Goal: Information Seeking & Learning: Compare options

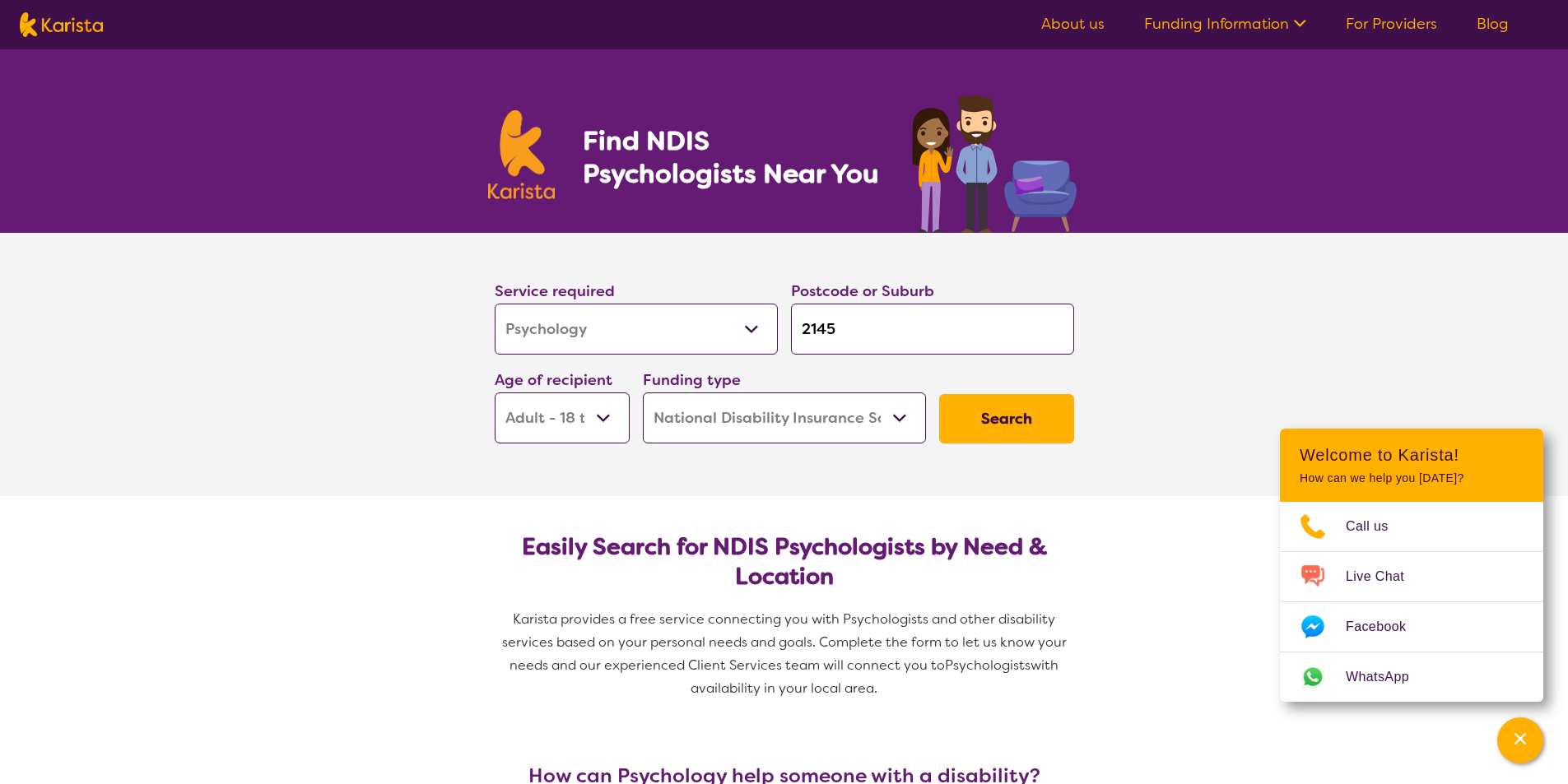
select select "Psychology"
select select "AD"
select select "NDIS"
select select "Psychology"
select select "AD"
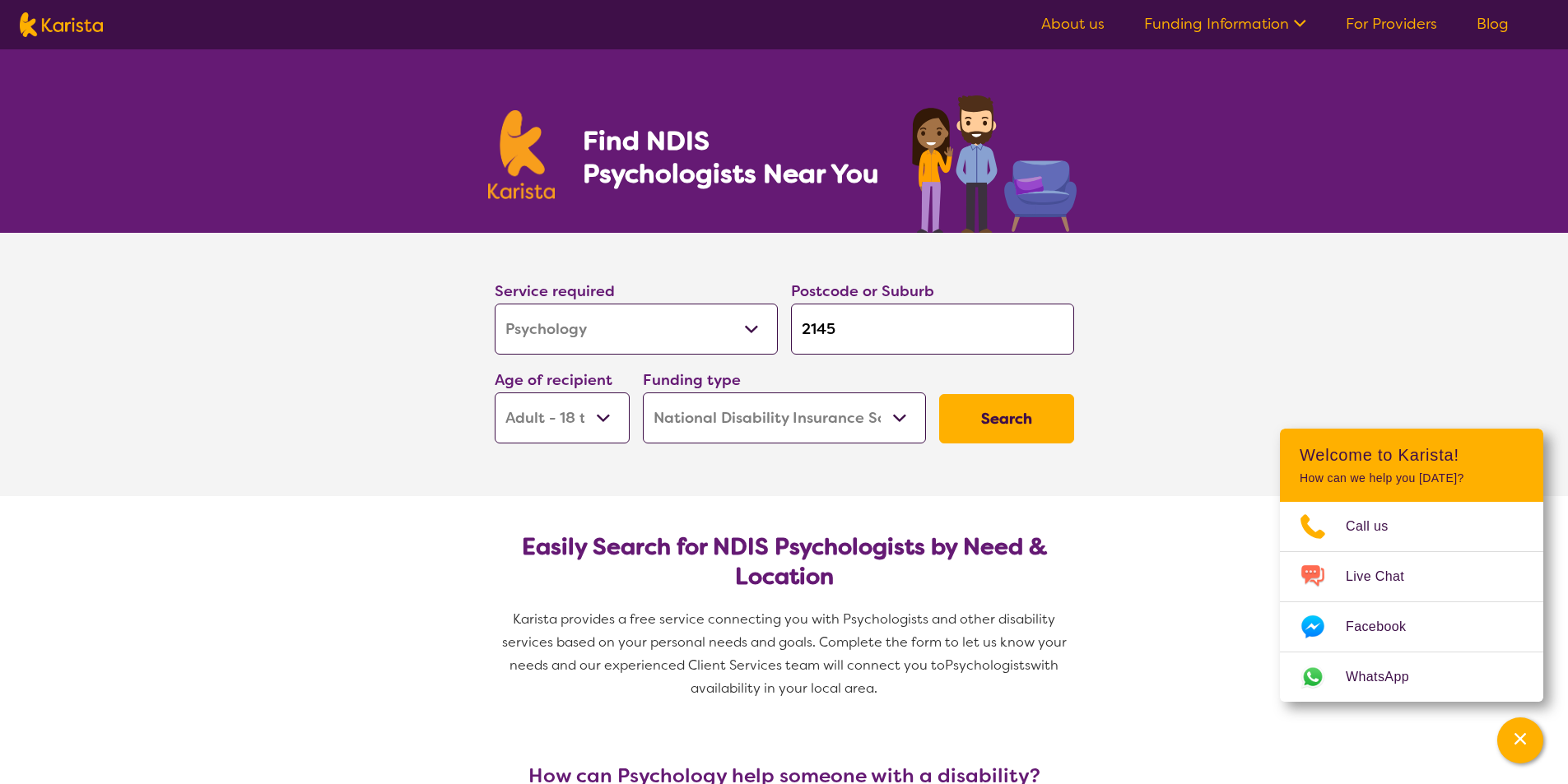
select select "NDIS"
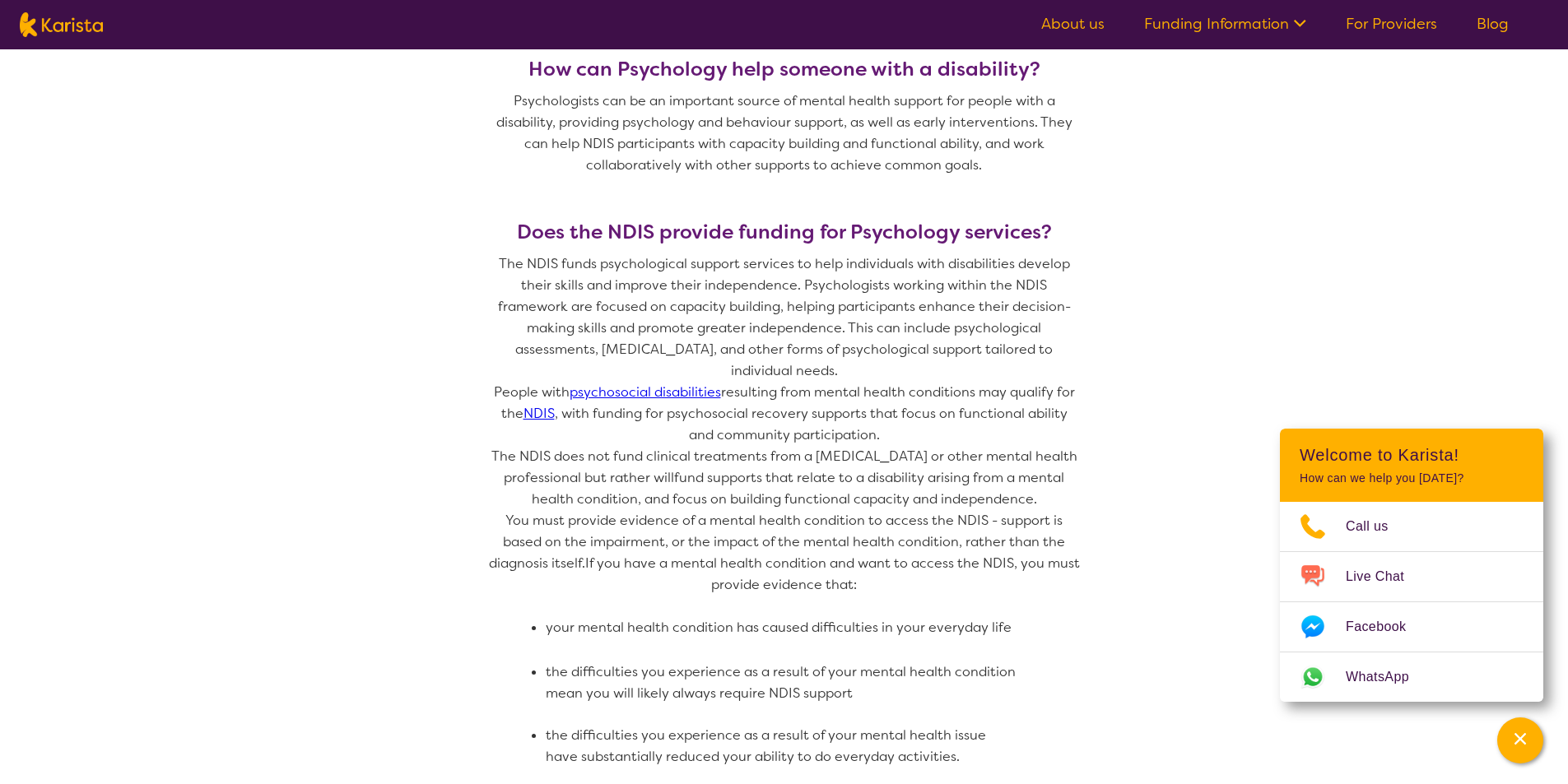
scroll to position [823, 0]
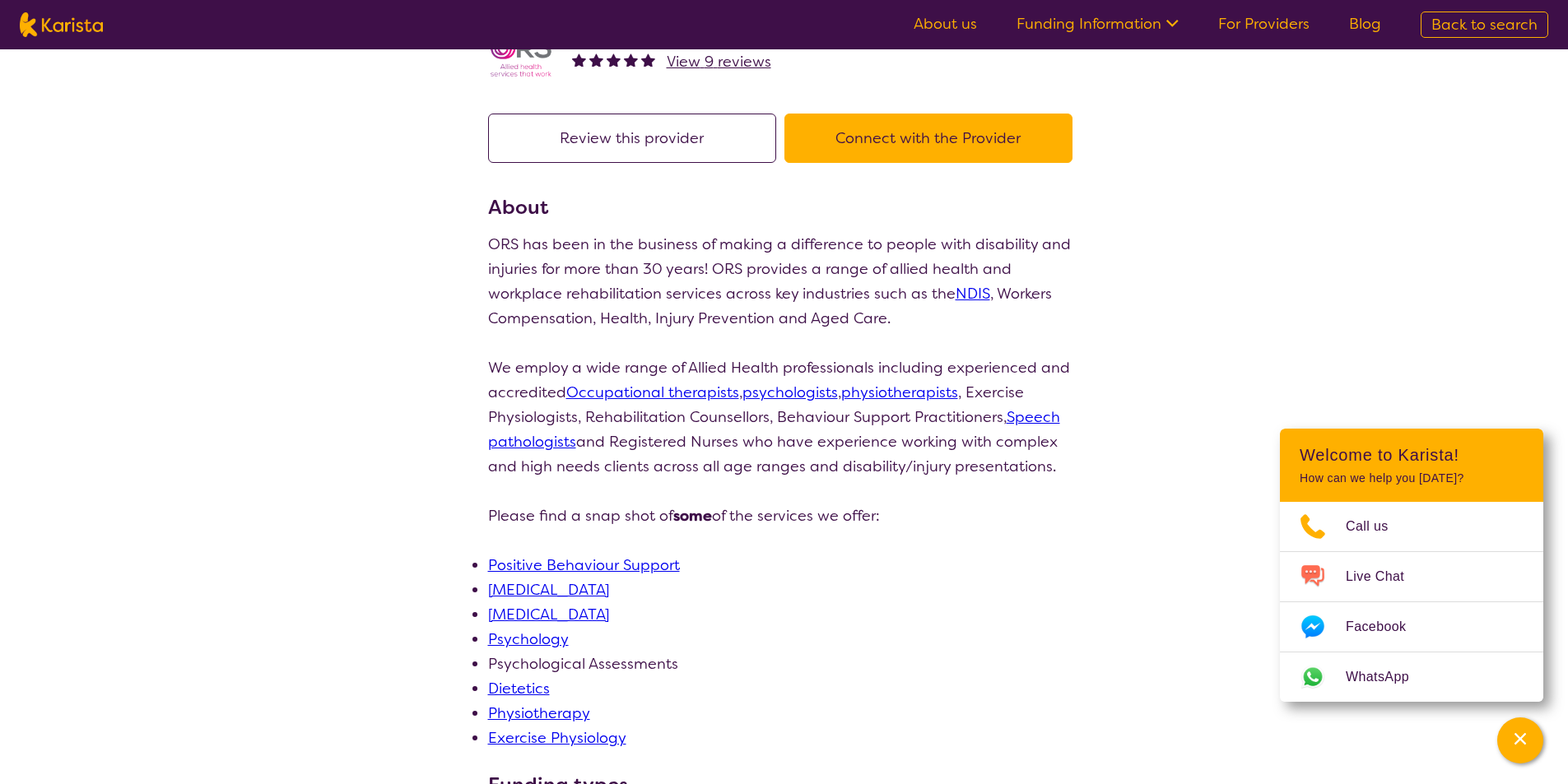
scroll to position [82, 0]
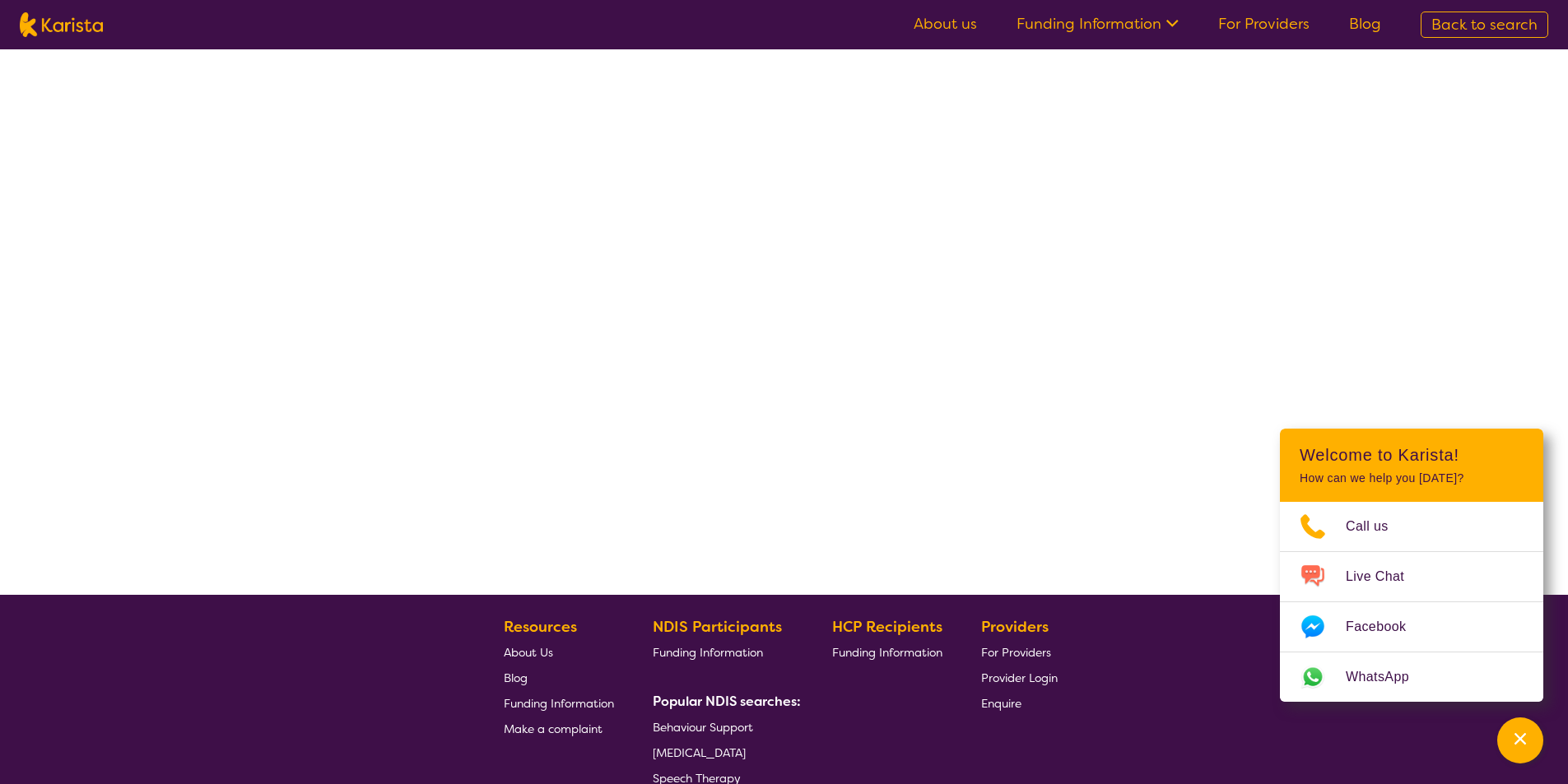
scroll to position [290, 0]
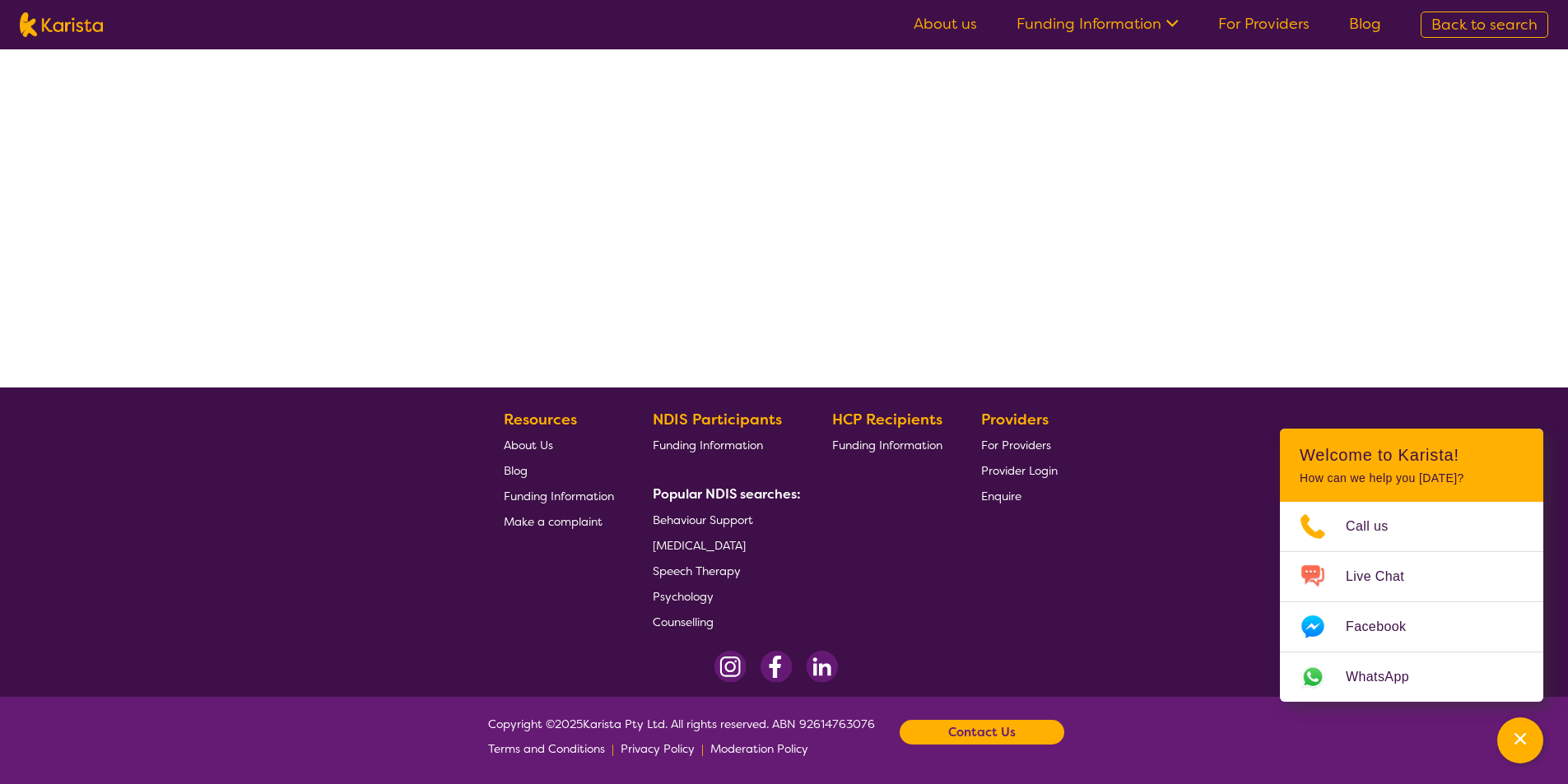
select select "by_score"
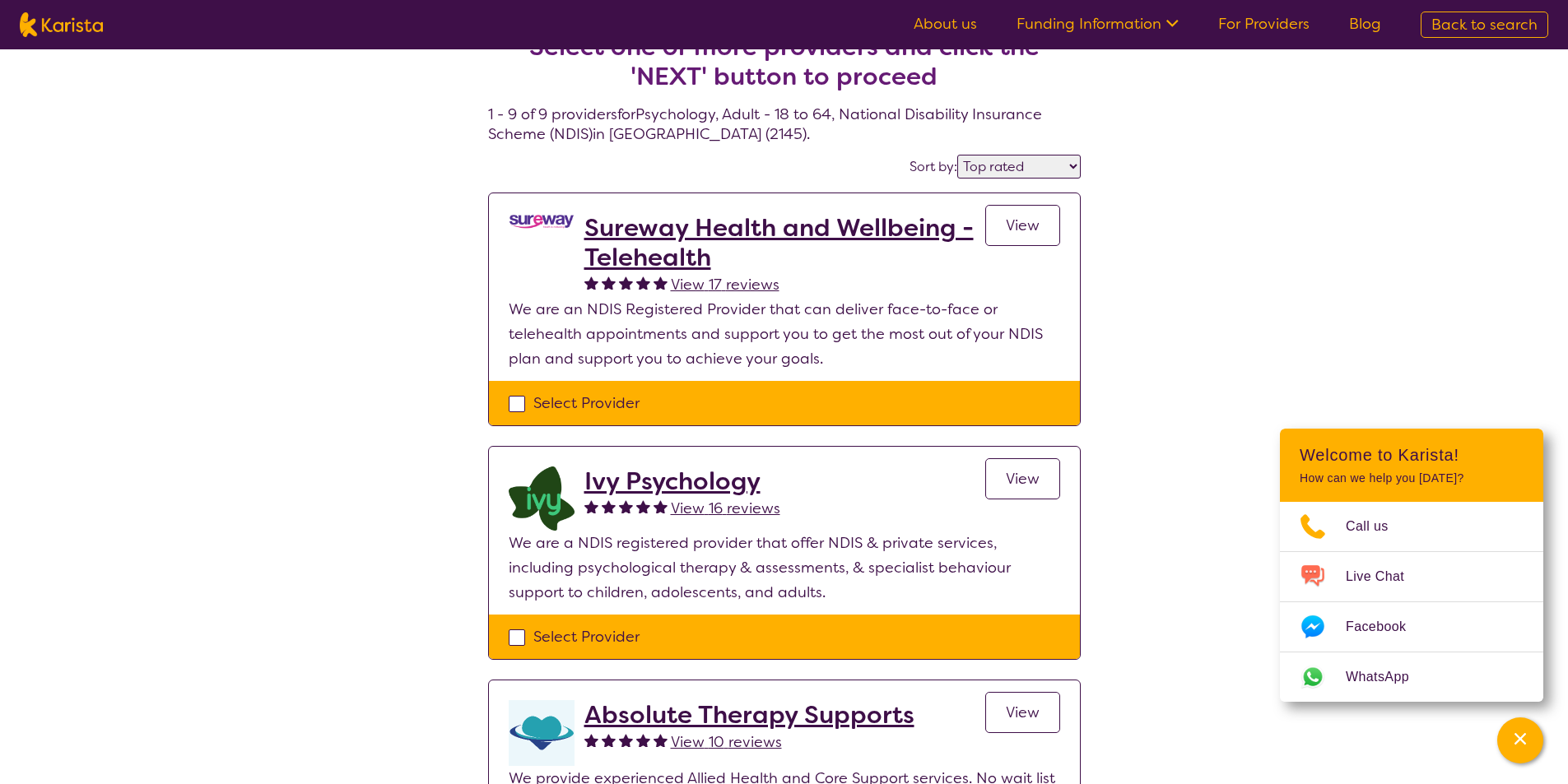
scroll to position [0, 0]
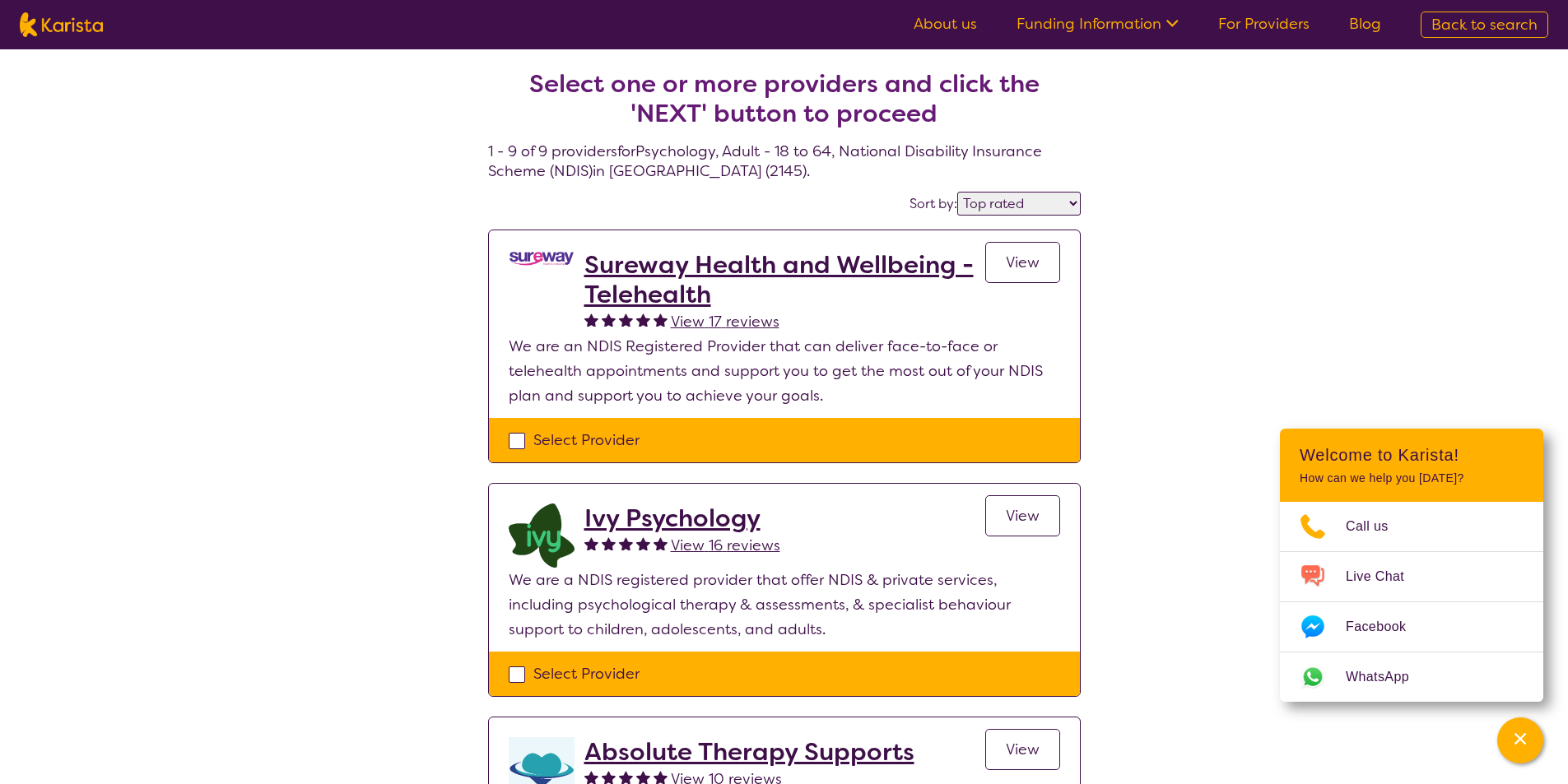
click at [679, 279] on h2 "Sureway Health and Wellbeing - Telehealth" at bounding box center [785, 279] width 401 height 59
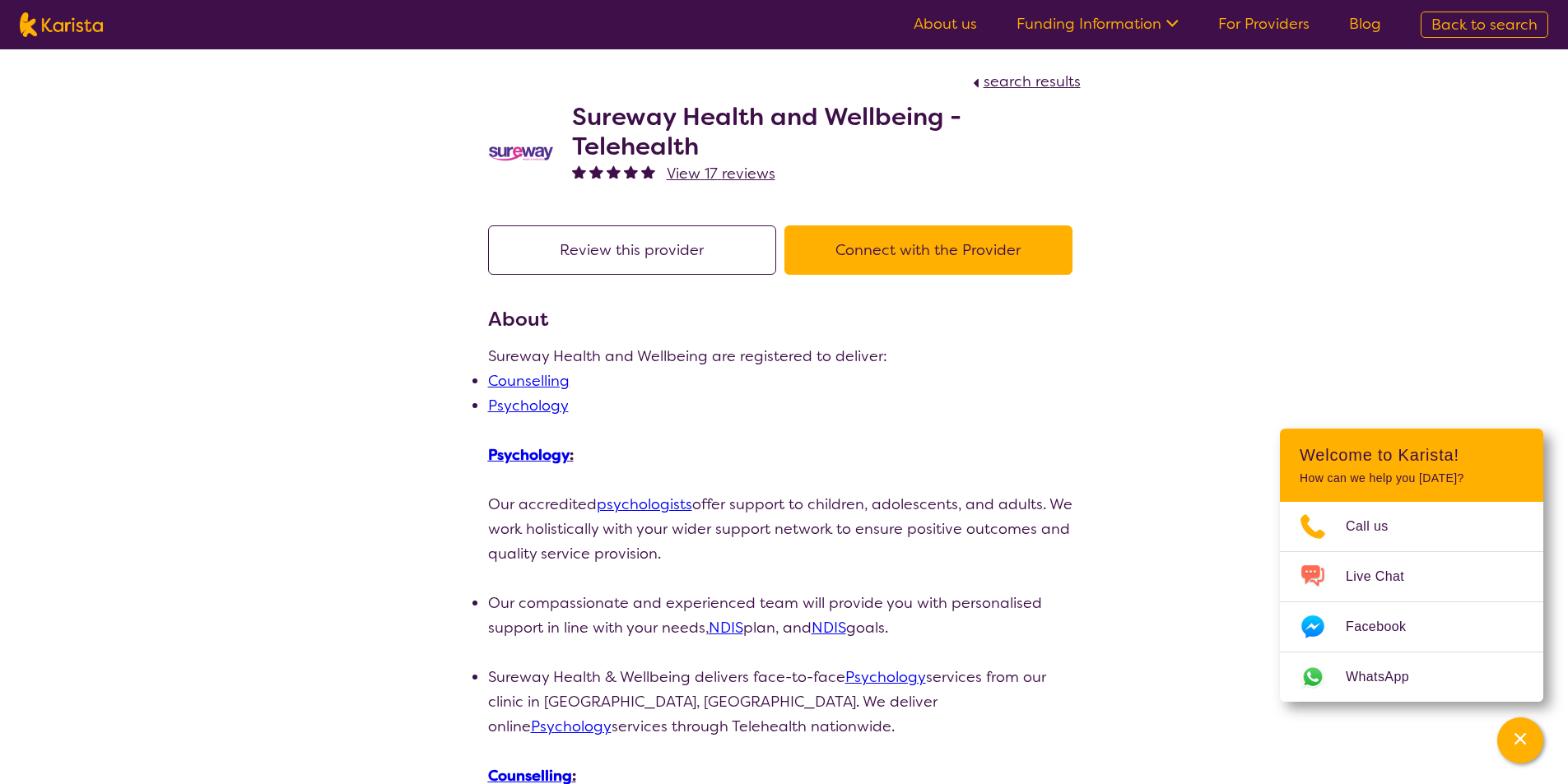
click at [536, 455] on link "Psychology" at bounding box center [529, 455] width 81 height 19
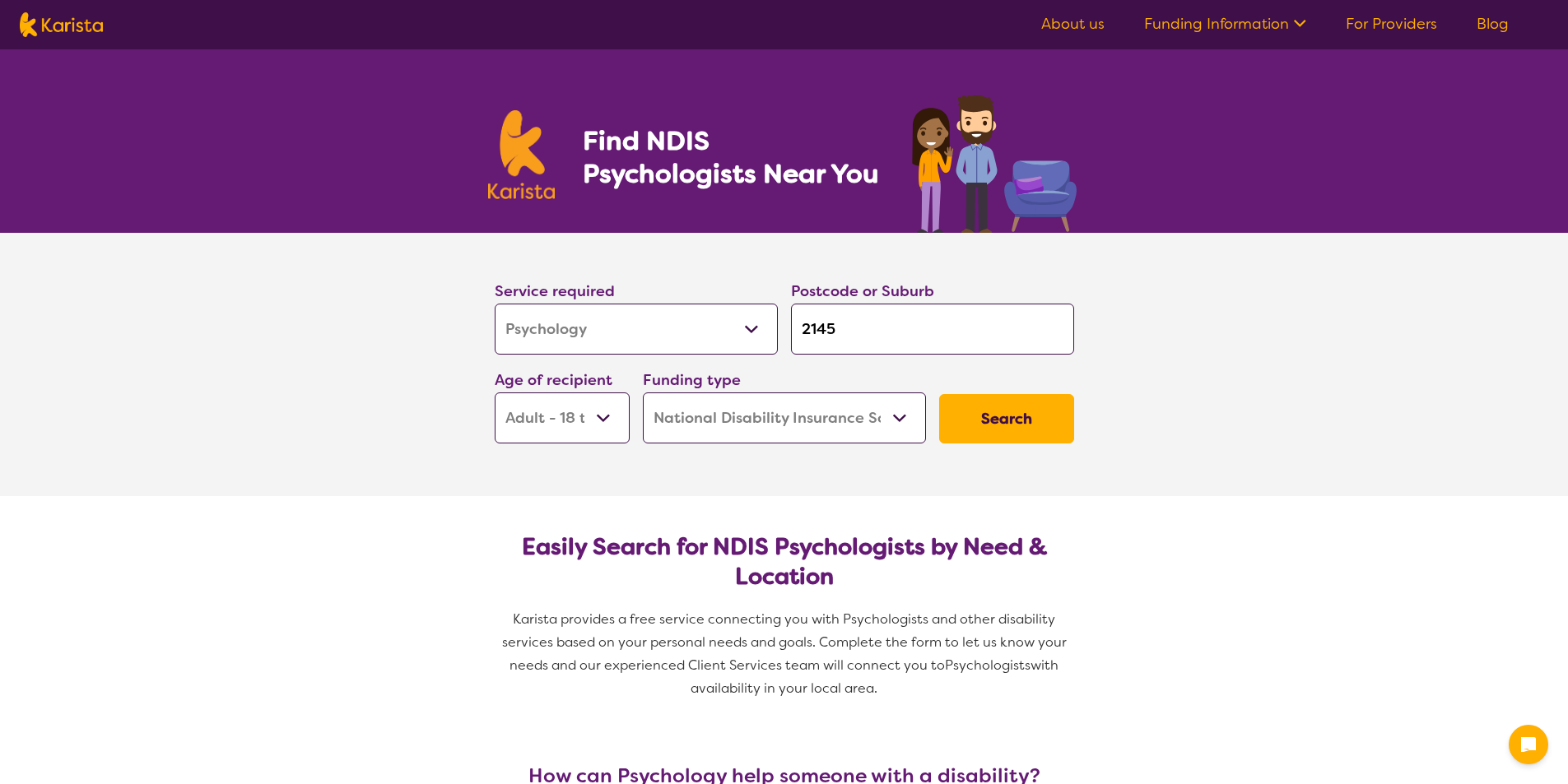
select select "Psychology"
select select "AD"
select select "NDIS"
select select "Psychology"
select select "AD"
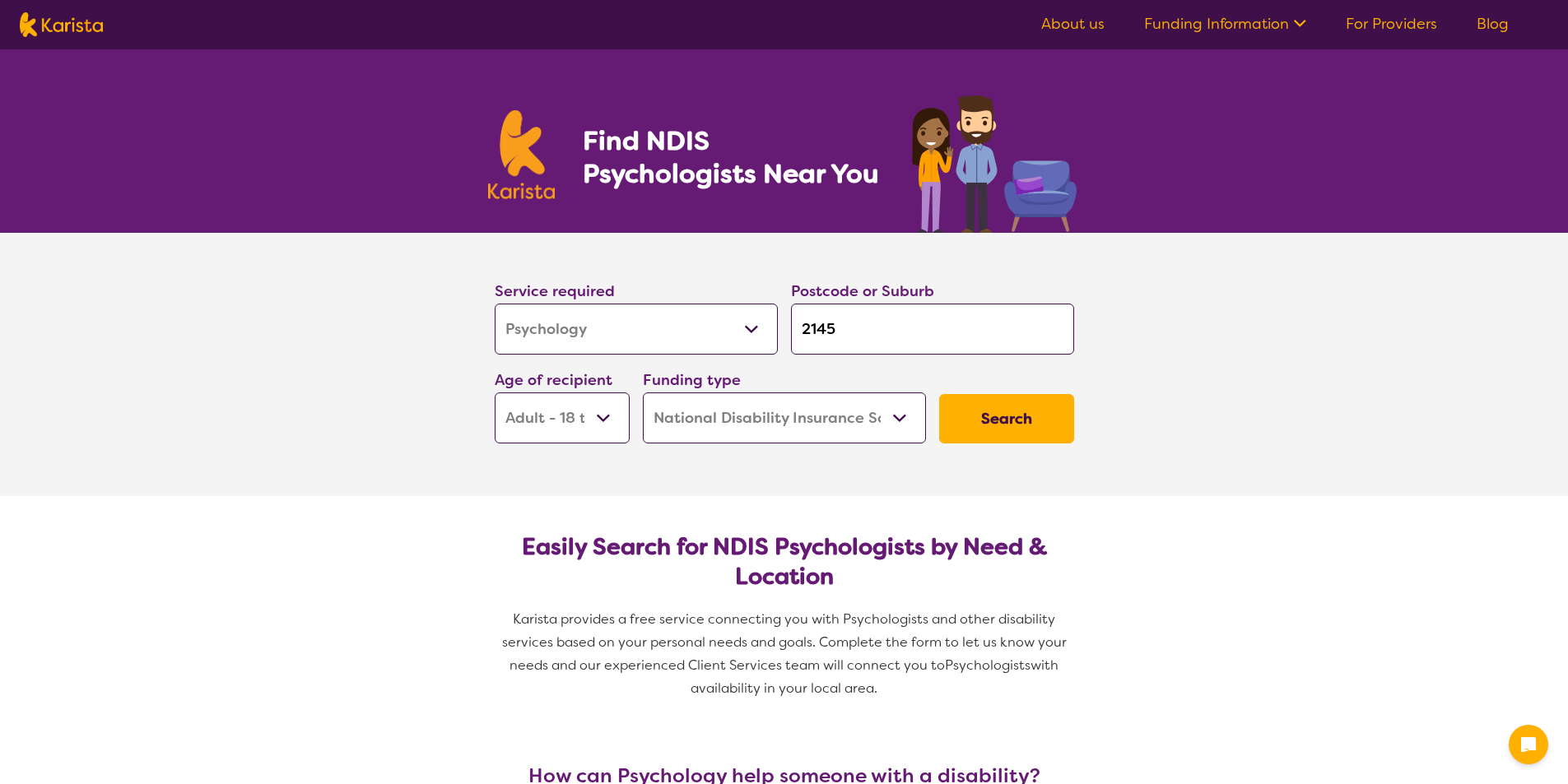
select select "NDIS"
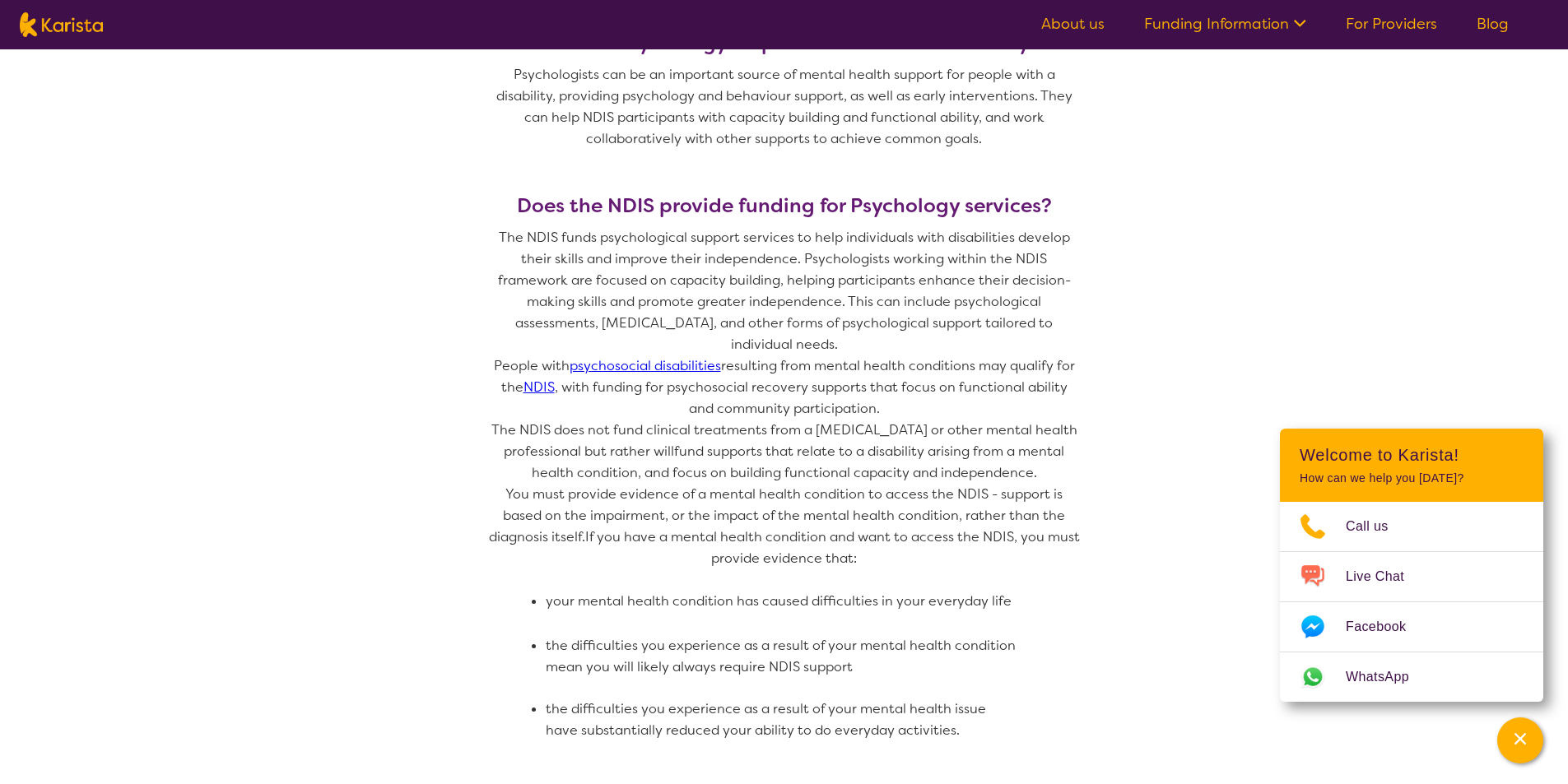
scroll to position [1070, 0]
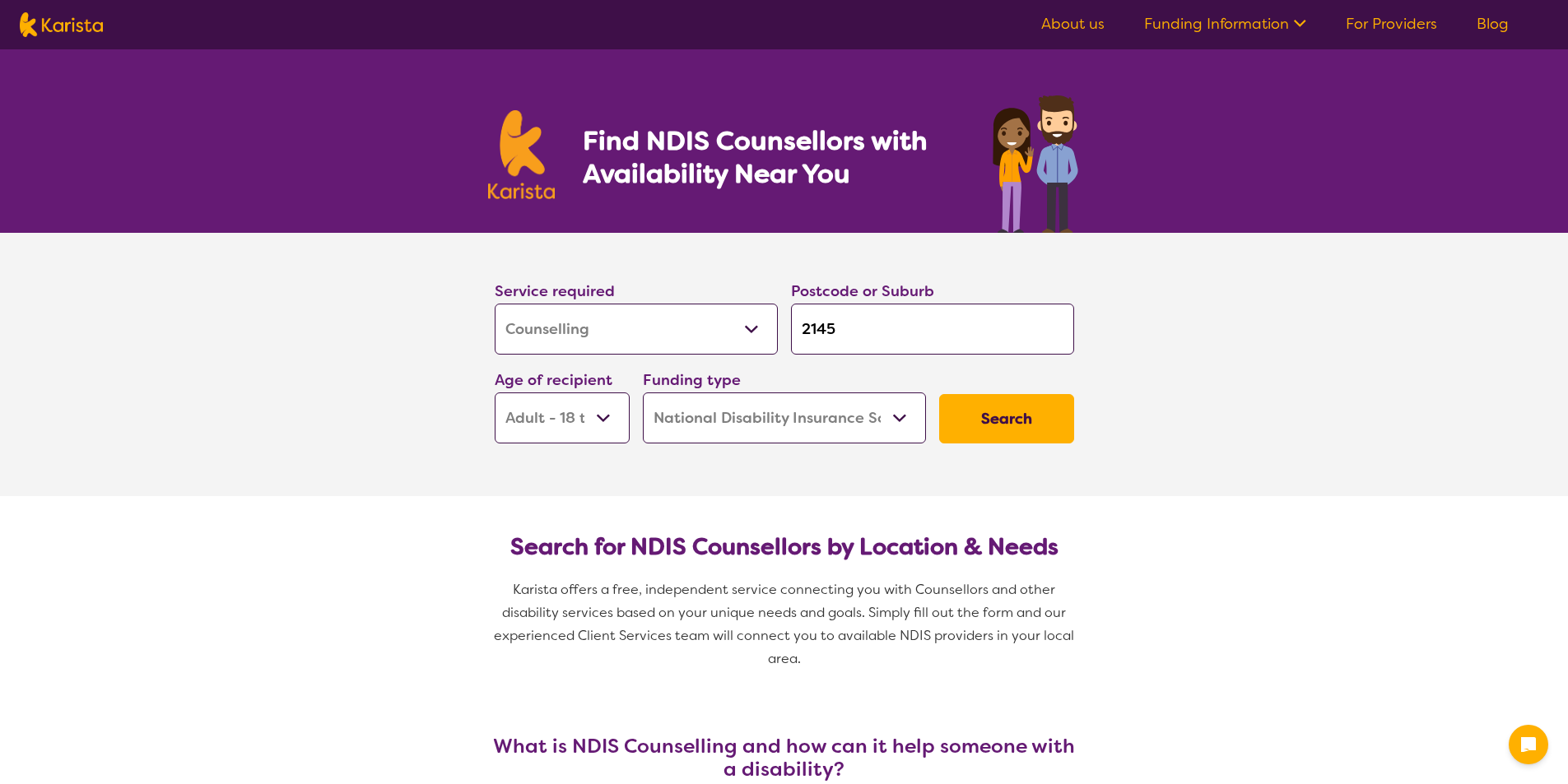
select select "Counselling"
select select "AD"
select select "NDIS"
select select "Counselling"
select select "AD"
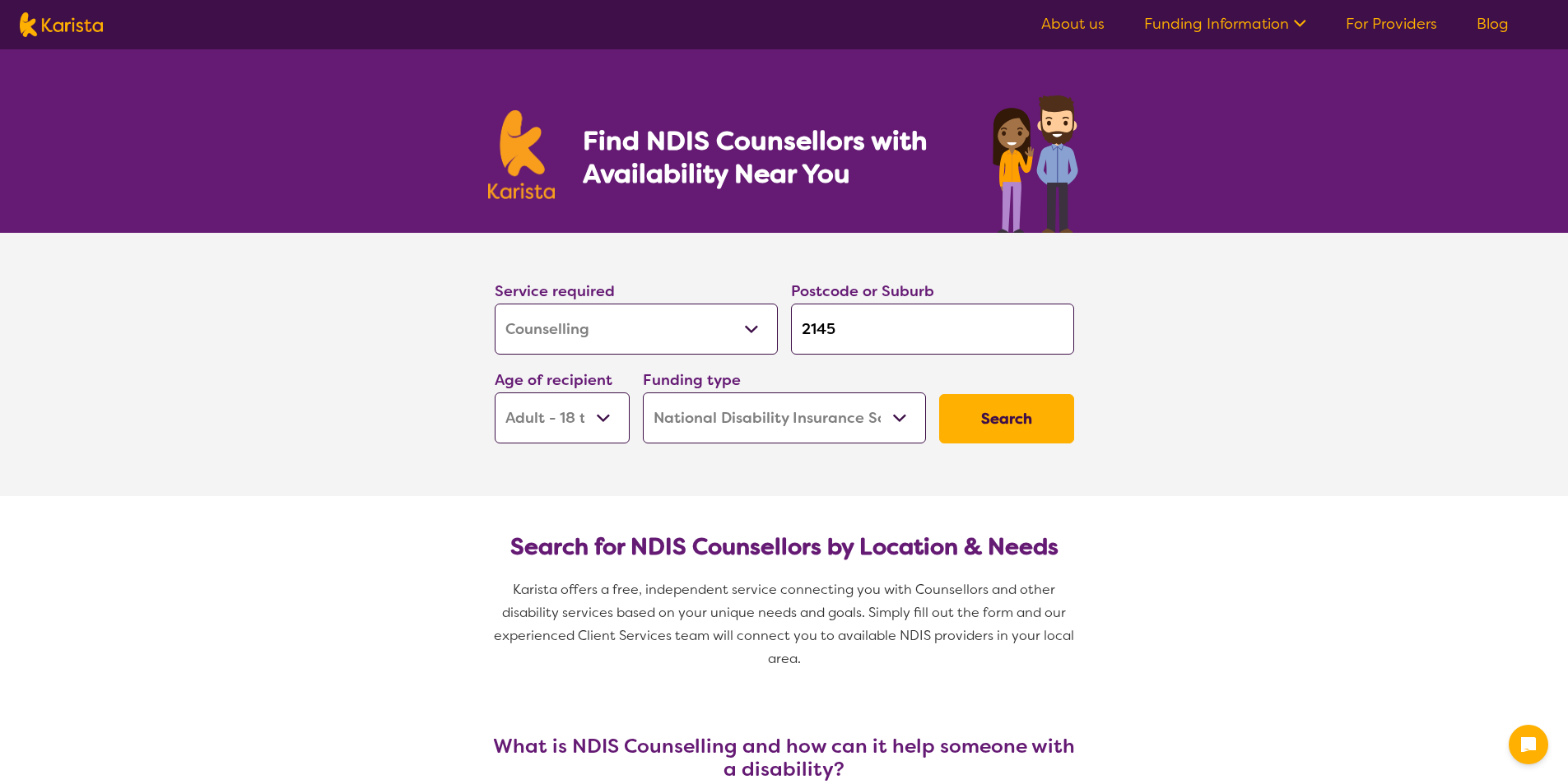
select select "NDIS"
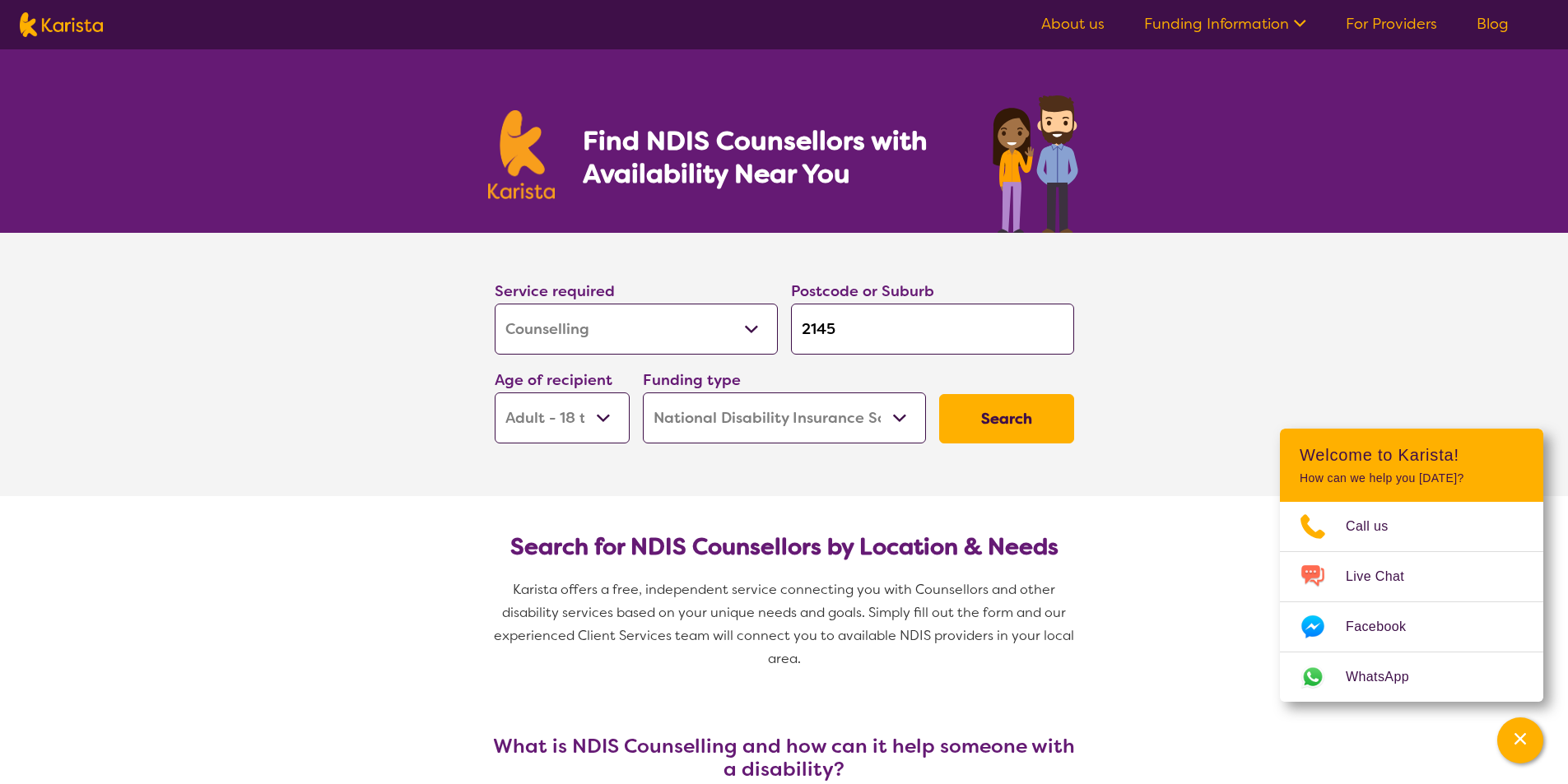
click at [749, 316] on select "Allied Health Assistant Assessment (ADHD or Autism) Behaviour support Counselli…" at bounding box center [636, 329] width 283 height 51
select select "Psychology"
click at [494, 303] on select "Allied Health Assistant Assessment (ADHD or Autism) Behaviour support Counselli…" at bounding box center [636, 329] width 283 height 51
select select "Psychology"
click at [1004, 433] on button "Search" at bounding box center [1006, 419] width 135 height 49
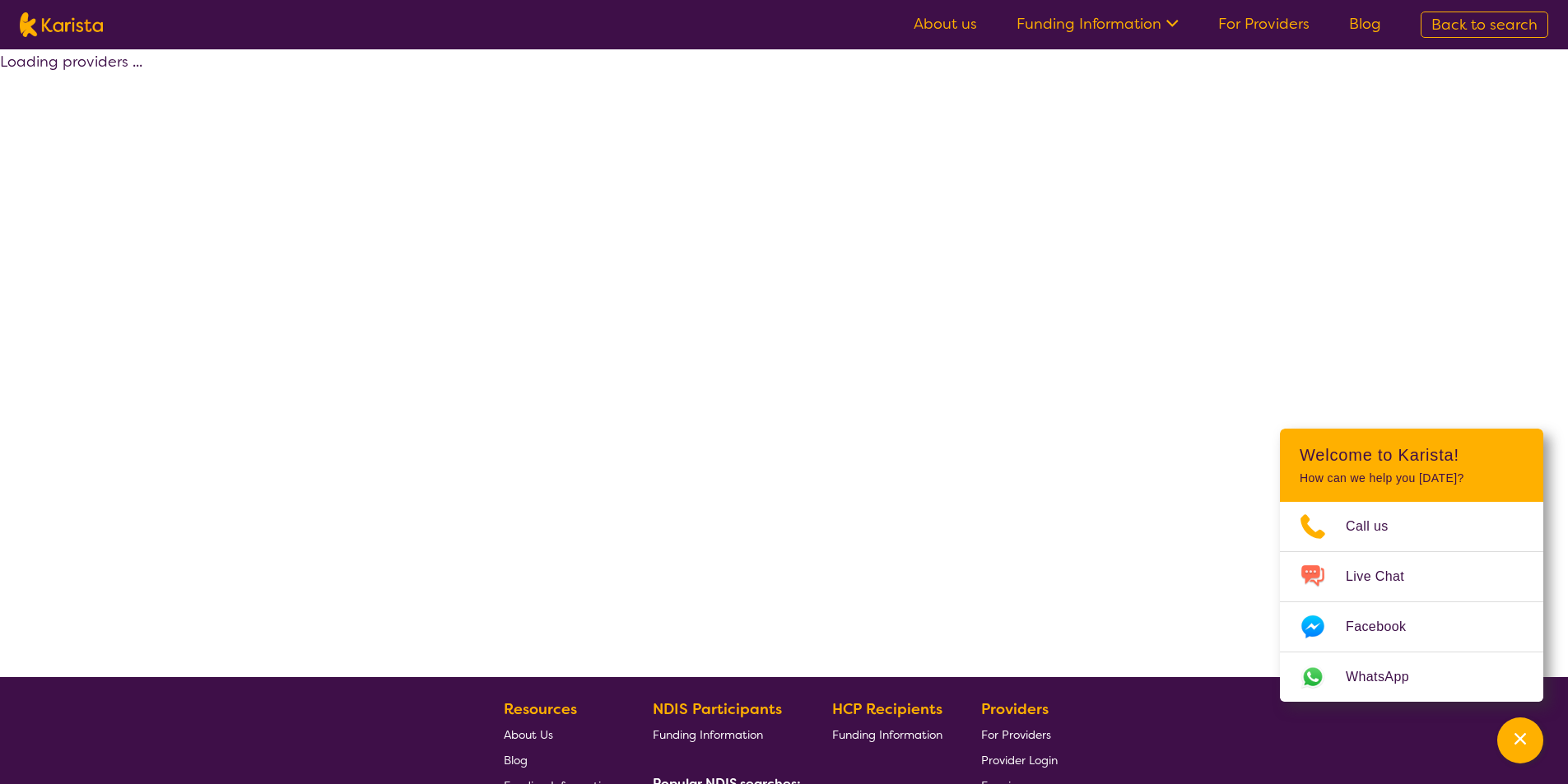
select select "by_score"
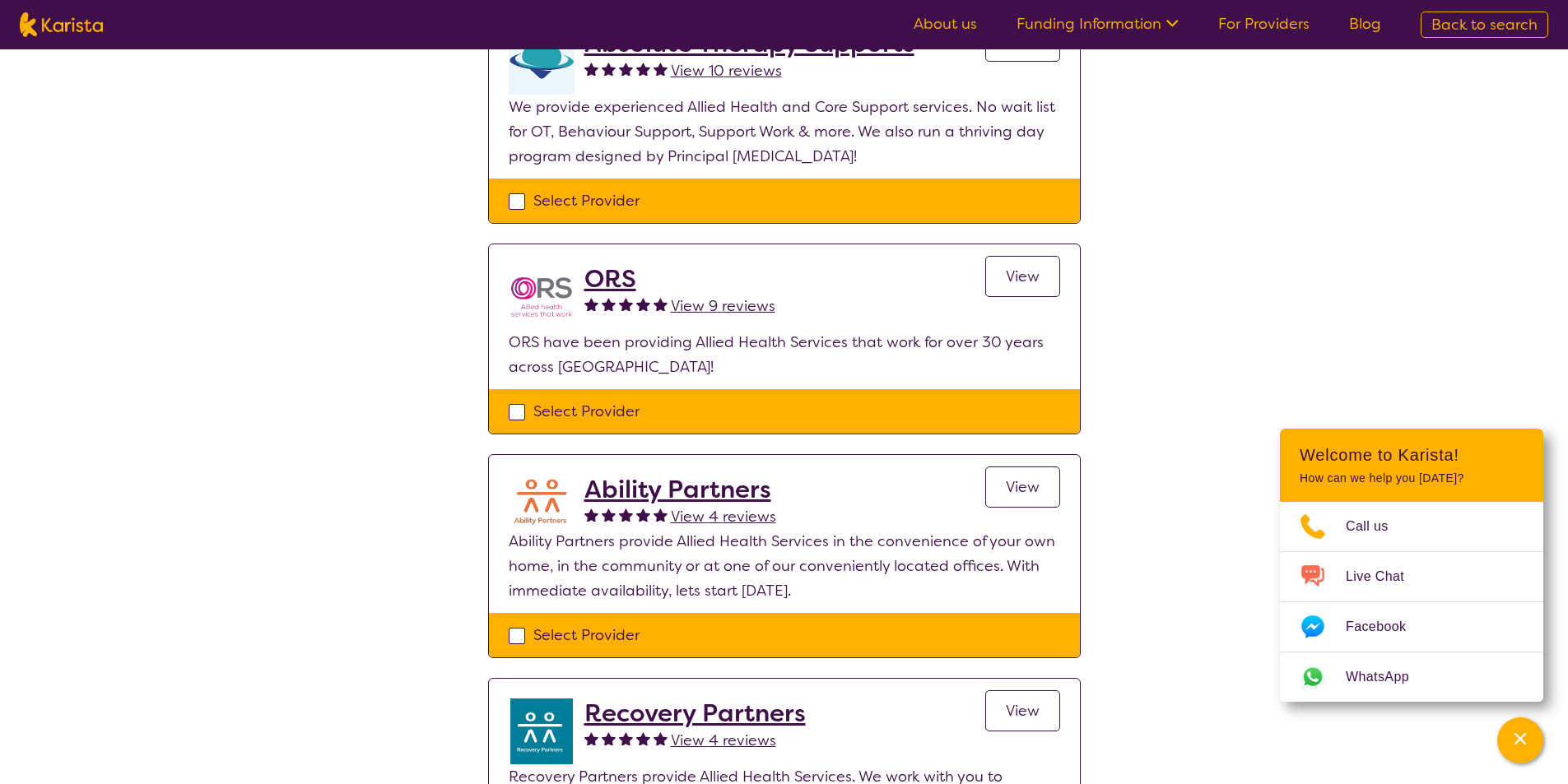
scroll to position [740, 0]
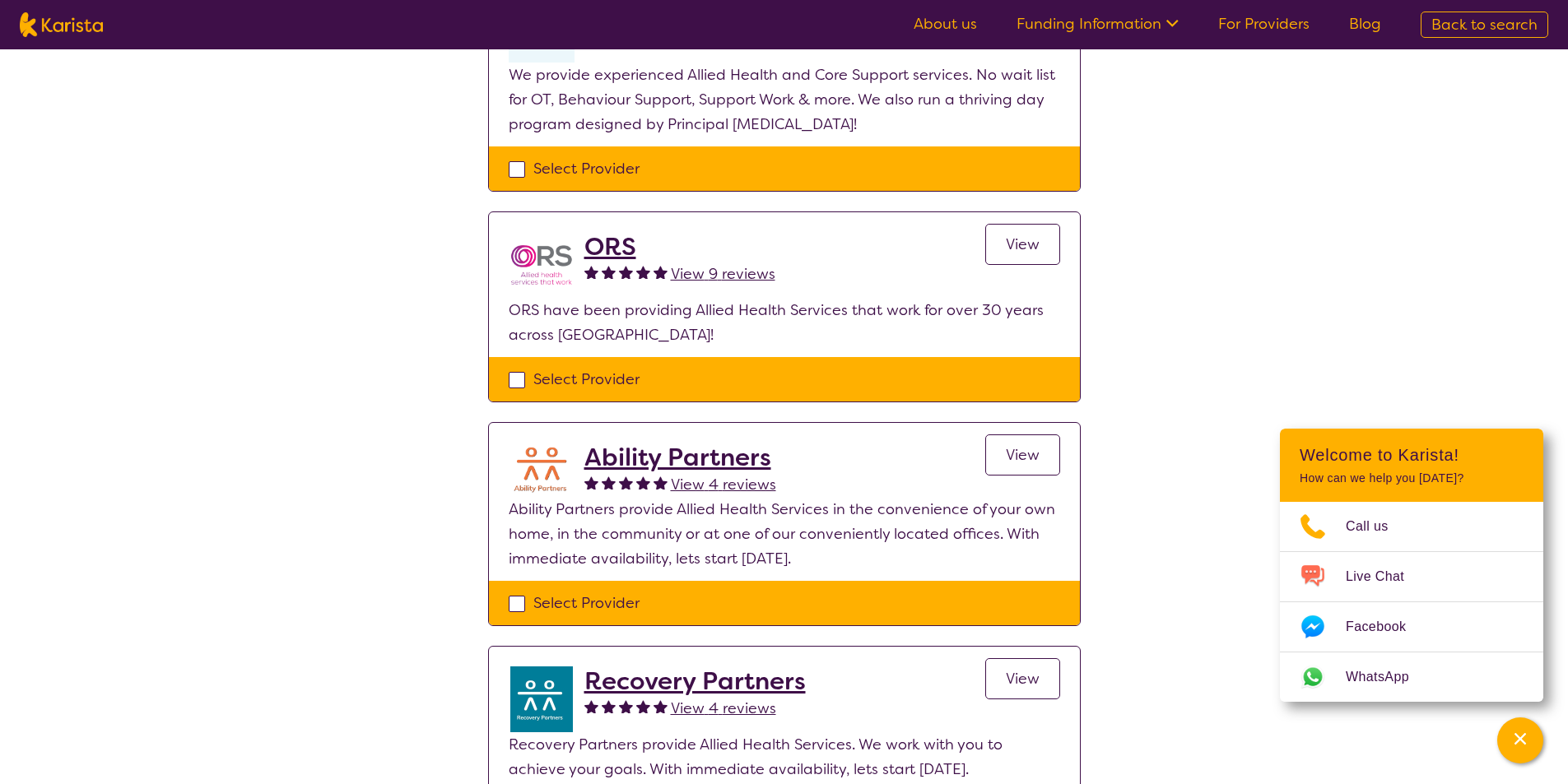
click at [623, 246] on h2 "ORS" at bounding box center [679, 246] width 191 height 30
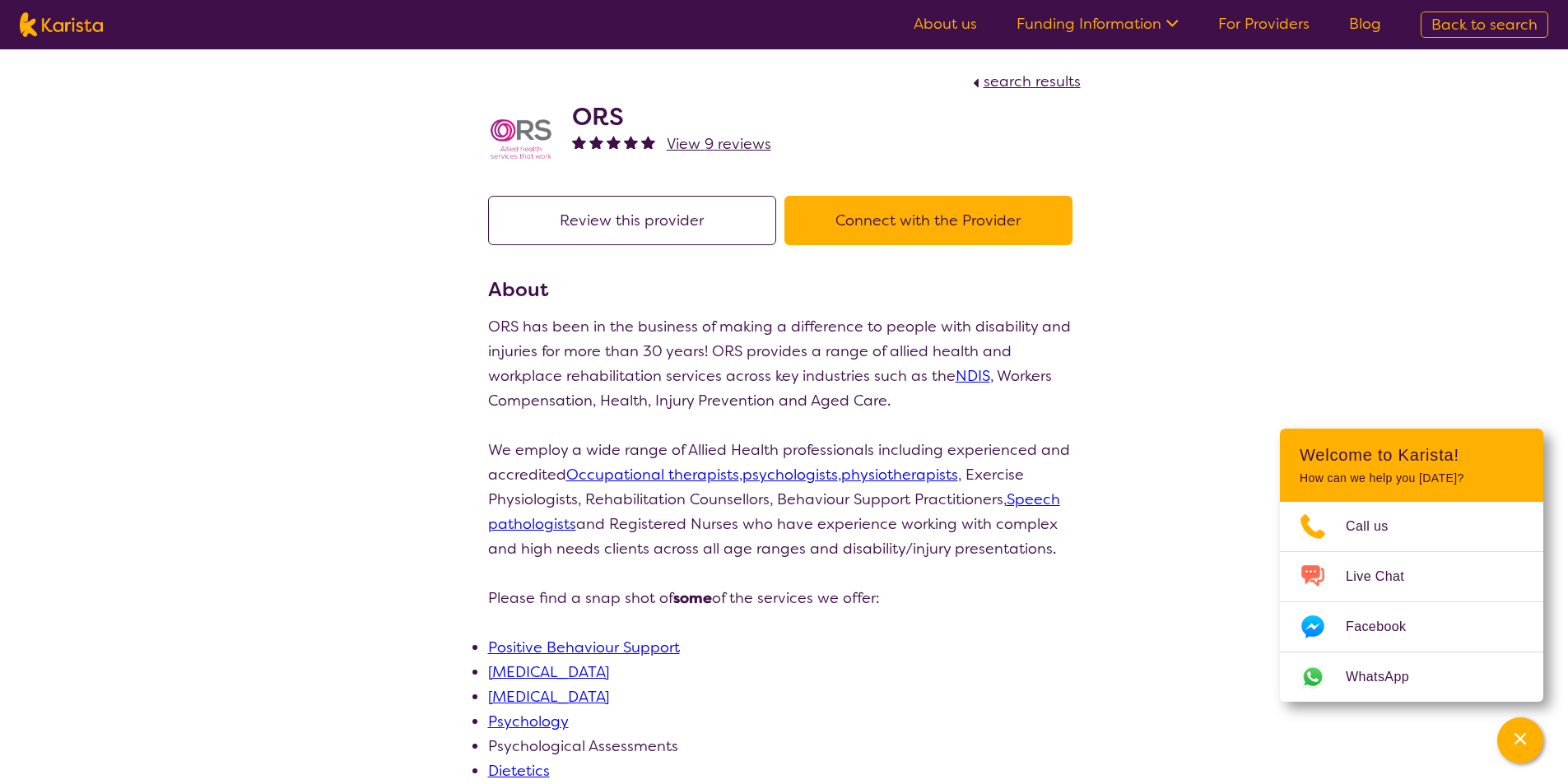
click at [945, 218] on button "Connect with the Provider" at bounding box center [927, 220] width 288 height 49
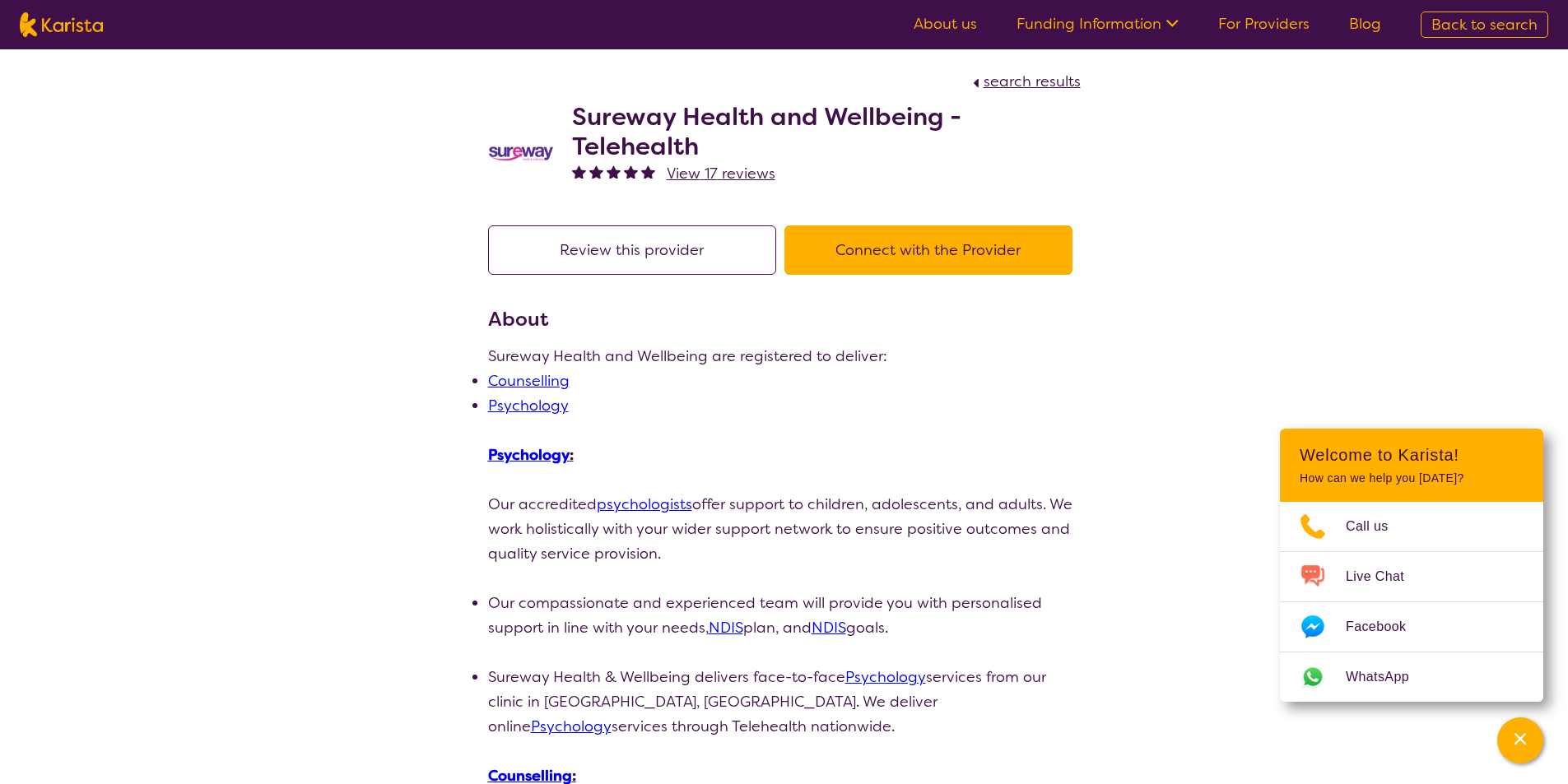
click at [542, 399] on link "Psychology" at bounding box center [528, 405] width 80 height 19
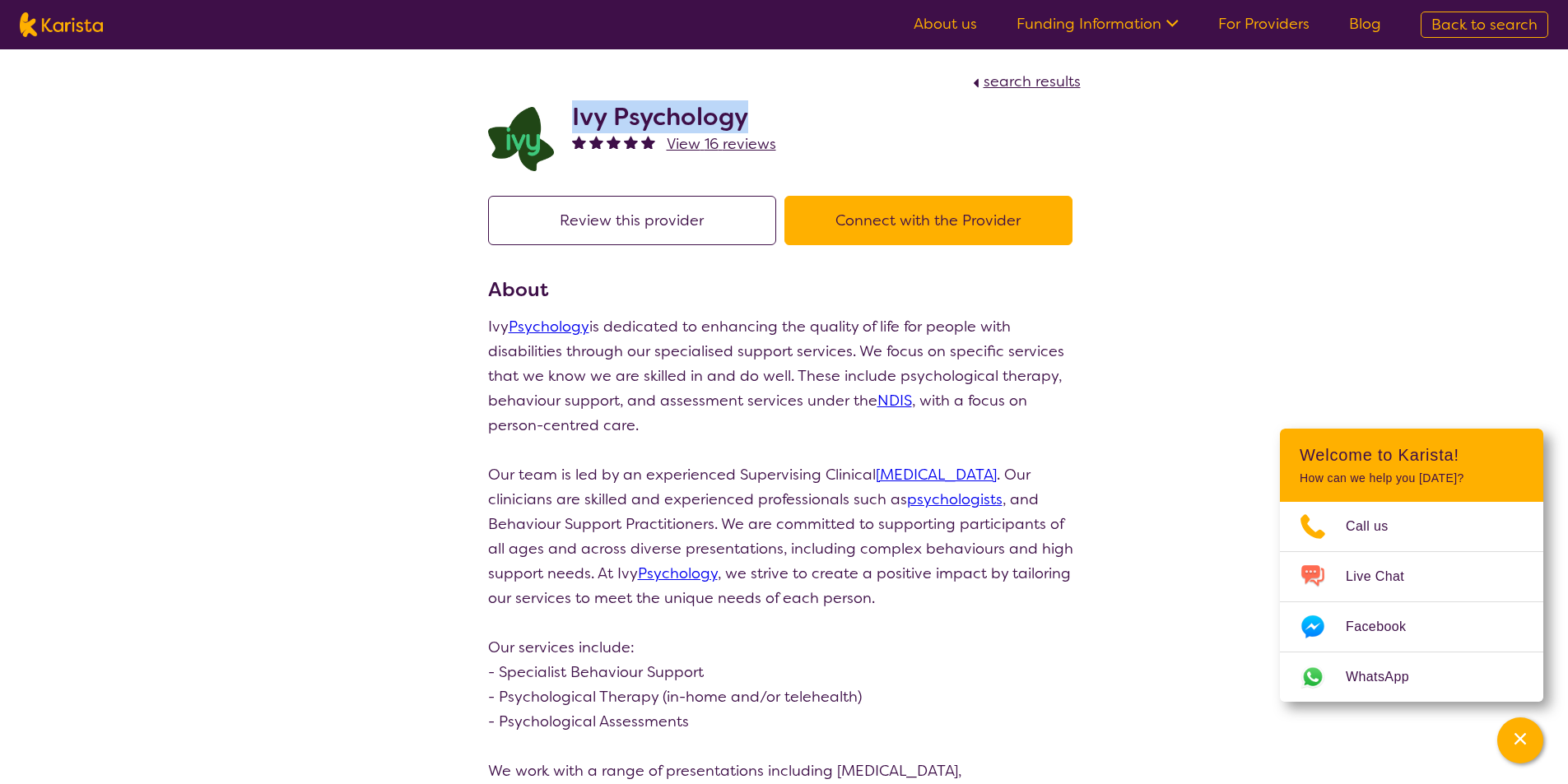
drag, startPoint x: 759, startPoint y: 116, endPoint x: 576, endPoint y: 123, distance: 183.1
click at [576, 123] on h2 "Ivy Psychology" at bounding box center [674, 116] width 204 height 30
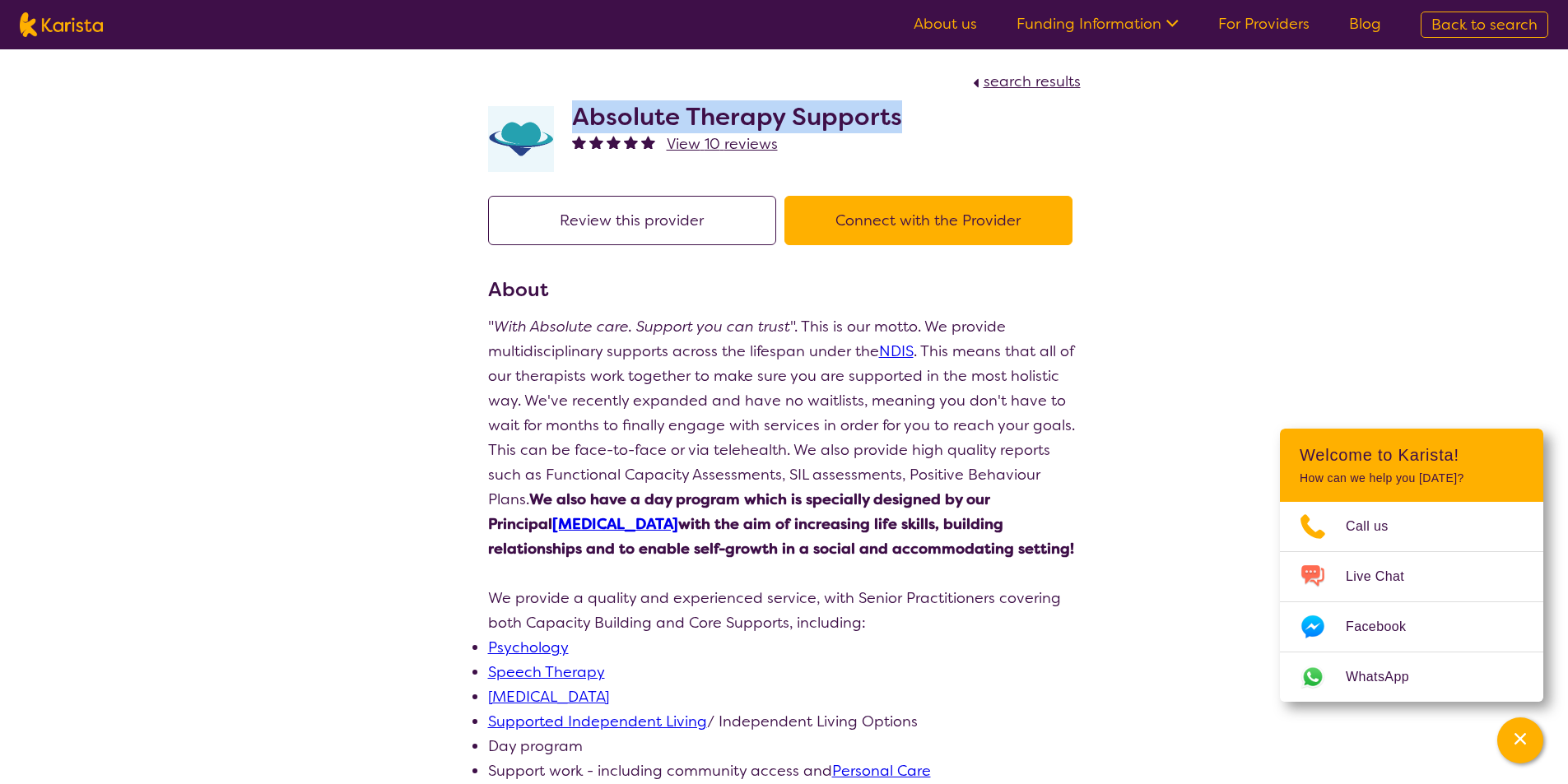
drag, startPoint x: 897, startPoint y: 124, endPoint x: 576, endPoint y: 128, distance: 321.0
click at [576, 128] on div "Absolute Therapy Supports View 10 reviews" at bounding box center [784, 135] width 592 height 82
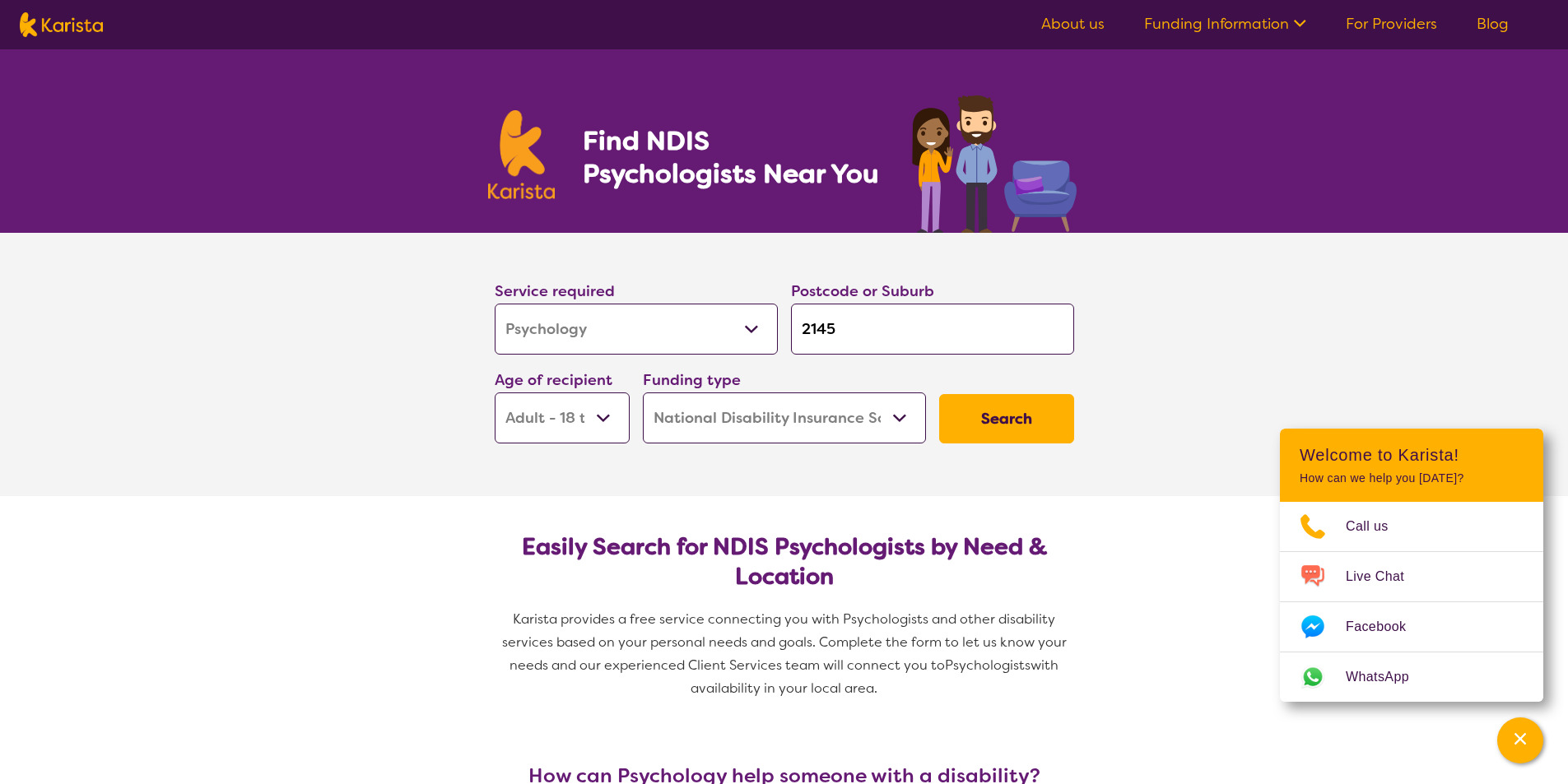
select select "Psychology"
select select "AD"
select select "NDIS"
select select "Psychology"
select select "AD"
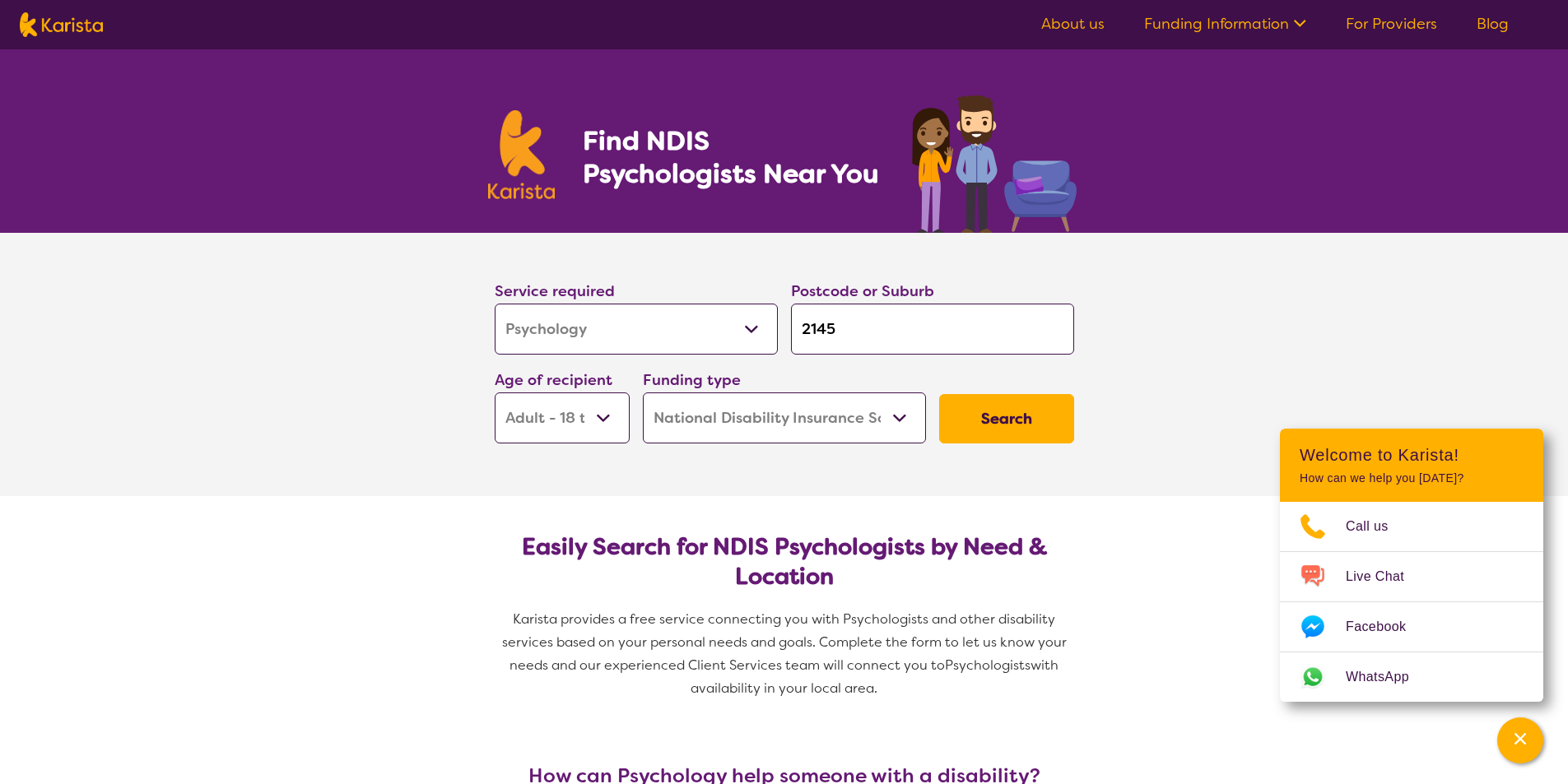
select select "NDIS"
click at [1018, 421] on button "Search" at bounding box center [1006, 419] width 135 height 49
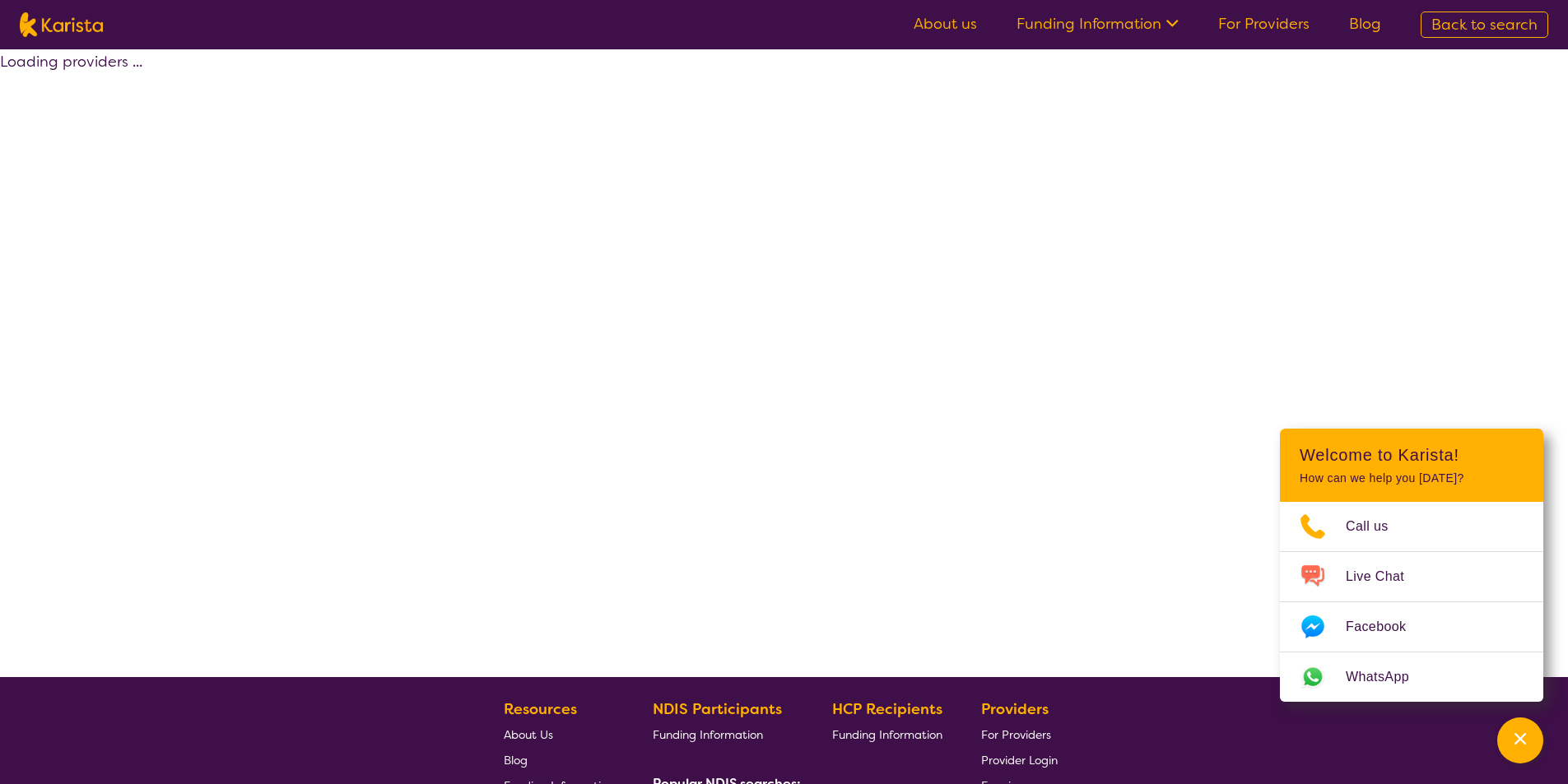
select select "by_score"
